Goal: Task Accomplishment & Management: Manage account settings

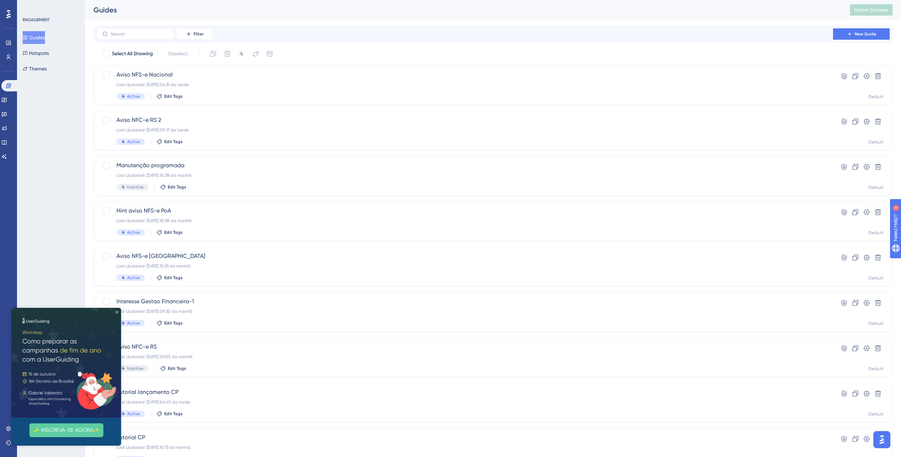
click at [116, 311] on icon "Close Preview" at bounding box center [116, 311] width 3 height 3
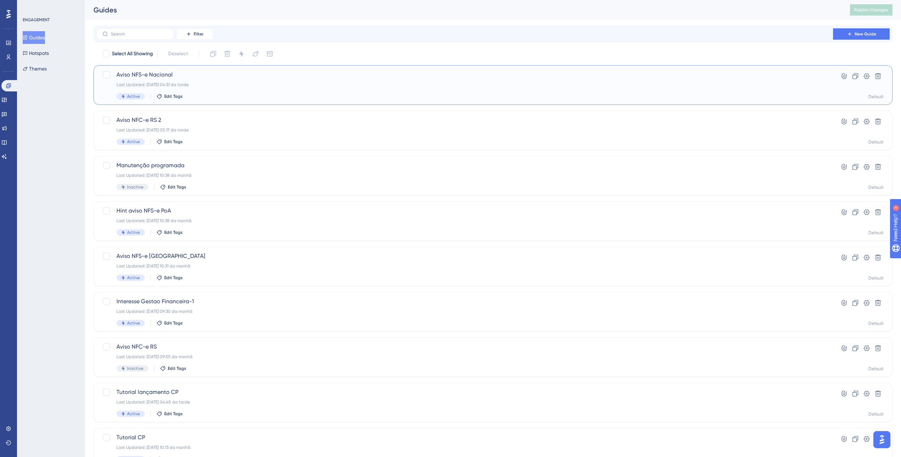
click at [232, 82] on div "Last Updated: [DATE] 04:31 da tarde" at bounding box center [464, 85] width 696 height 6
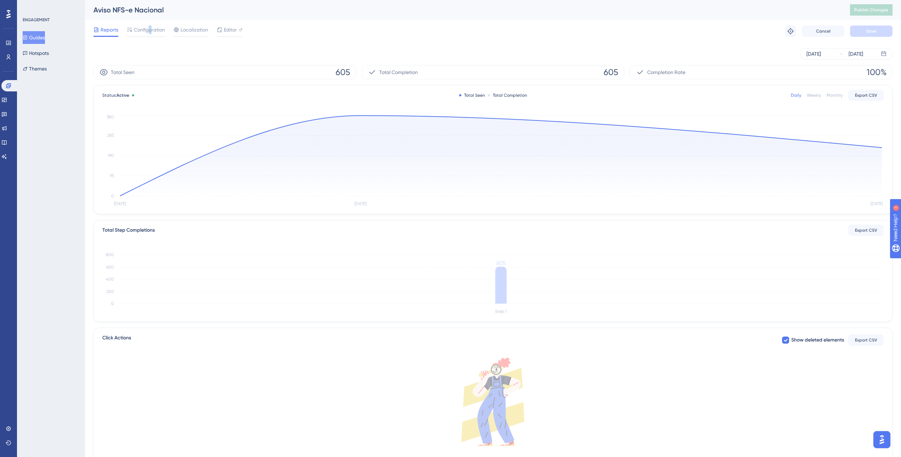
click at [150, 23] on div "Reports Configuration Localization Editor Troubleshoot Cancel Save" at bounding box center [492, 31] width 799 height 23
click at [146, 28] on span "Configuration" at bounding box center [149, 29] width 31 height 8
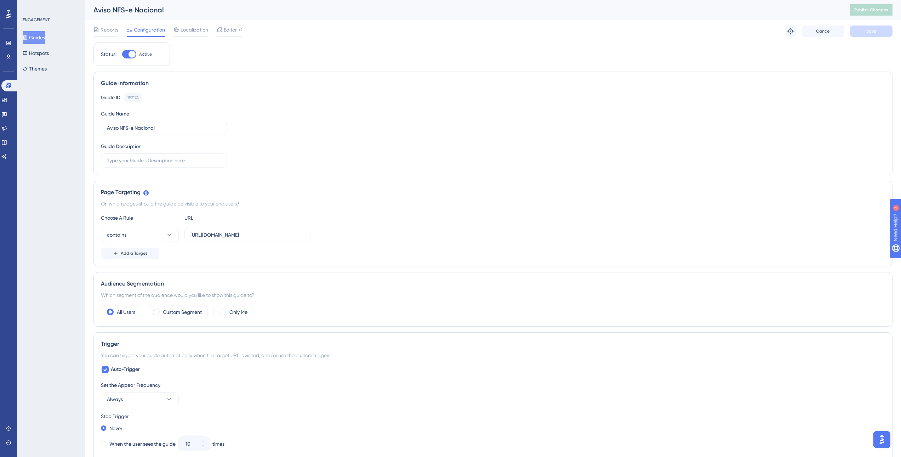
click at [130, 56] on div at bounding box center [131, 54] width 7 height 7
click at [122, 54] on input "Active" at bounding box center [122, 54] width 0 height 0
checkbox input "false"
click at [880, 26] on button "Save" at bounding box center [871, 30] width 42 height 11
click at [878, 7] on button "Publish Changes" at bounding box center [871, 9] width 42 height 11
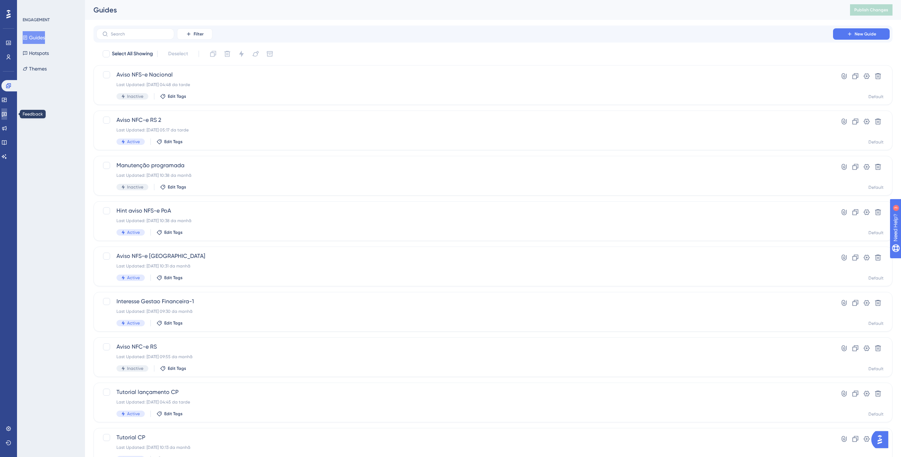
click at [7, 115] on icon at bounding box center [4, 114] width 5 height 5
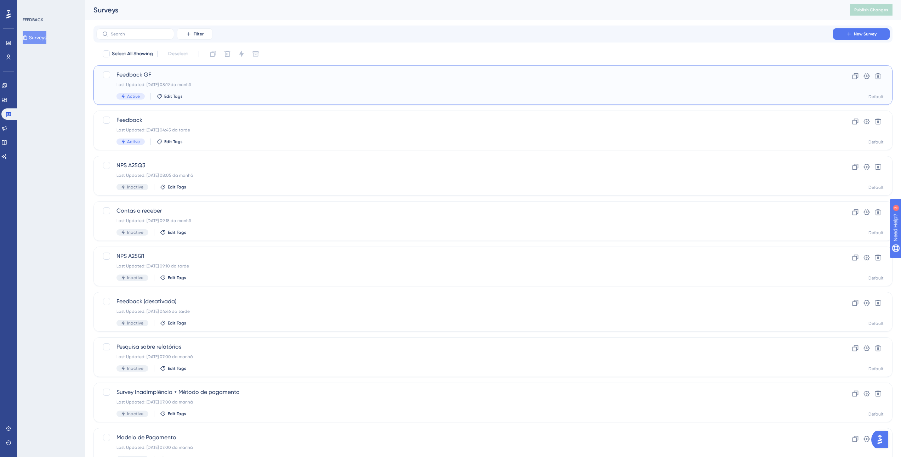
click at [196, 76] on span "Feedback GF" at bounding box center [464, 74] width 696 height 8
